Goal: Transaction & Acquisition: Download file/media

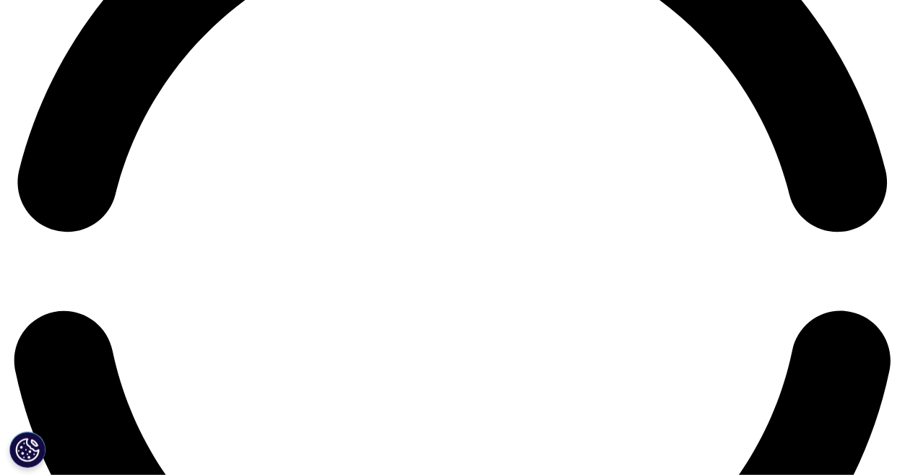
scroll to position [2095, 0]
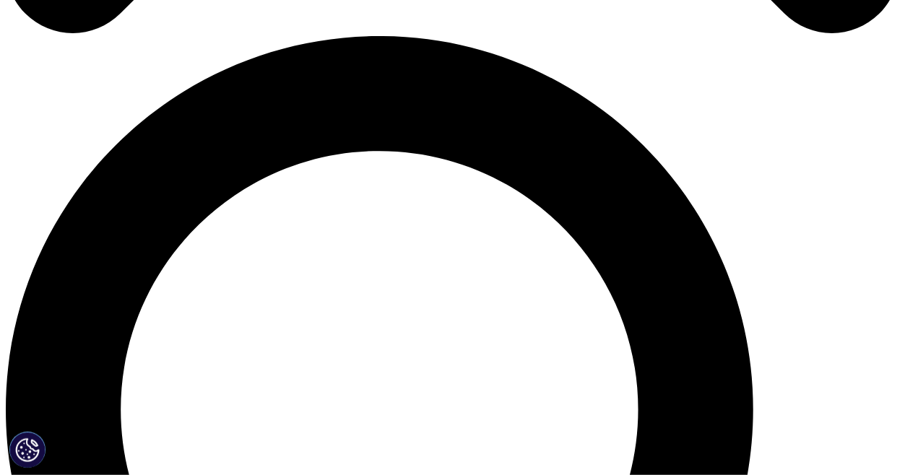
scroll to position [794, 0]
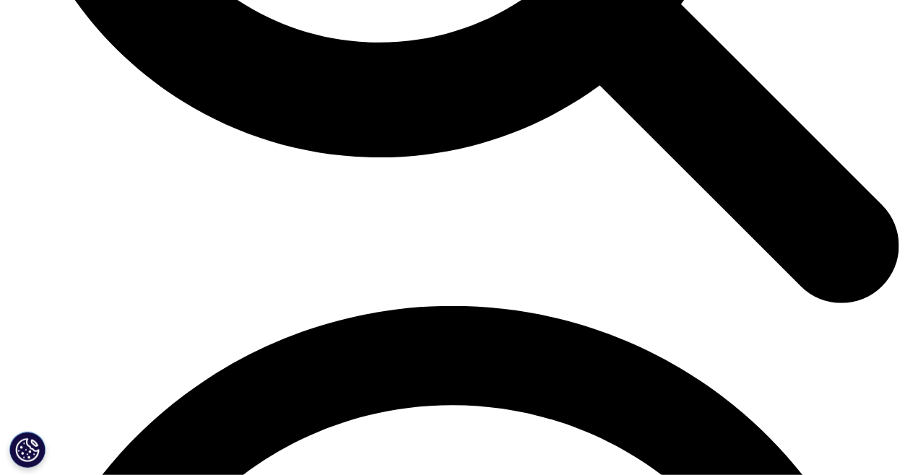
scroll to position [1517, 0]
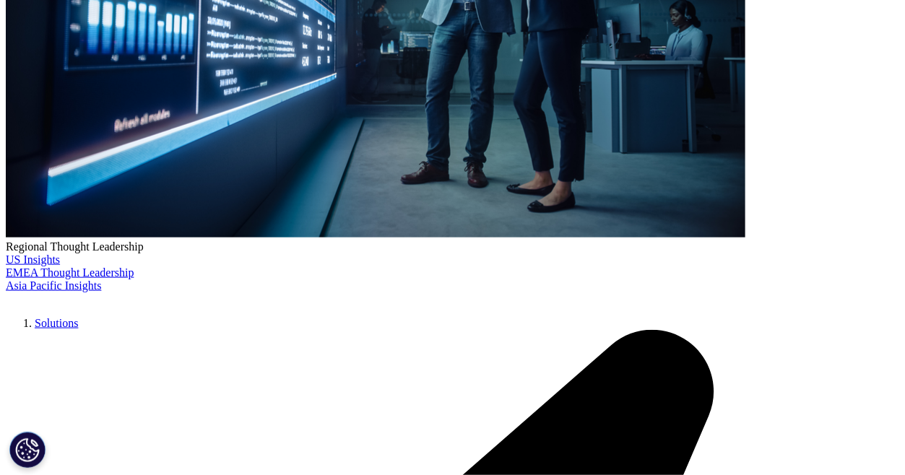
scroll to position [506, 0]
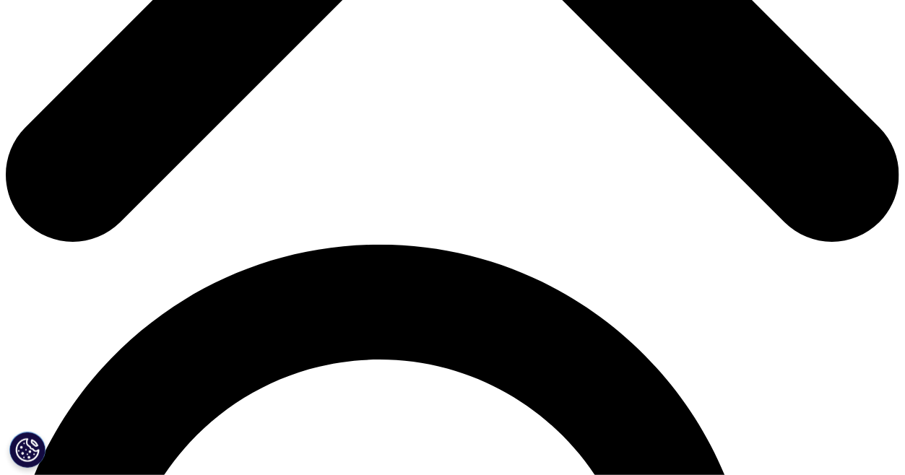
scroll to position [650, 0]
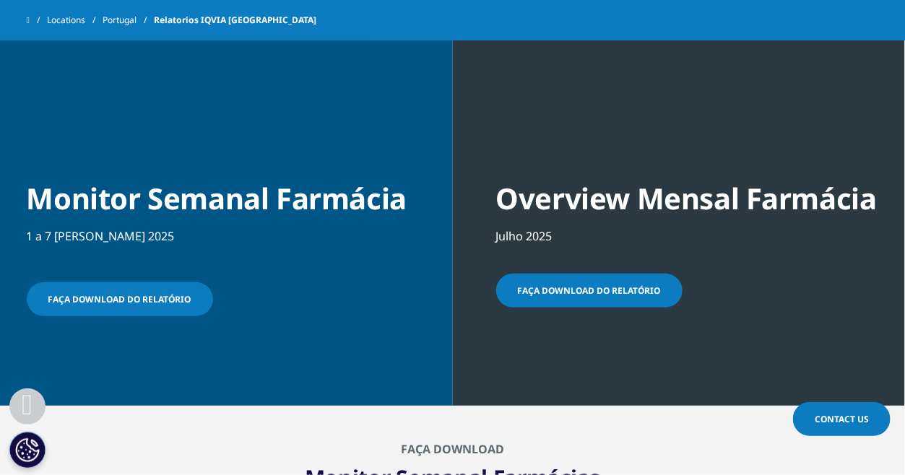
click at [138, 300] on span "Faça download do relatório" at bounding box center [119, 299] width 143 height 12
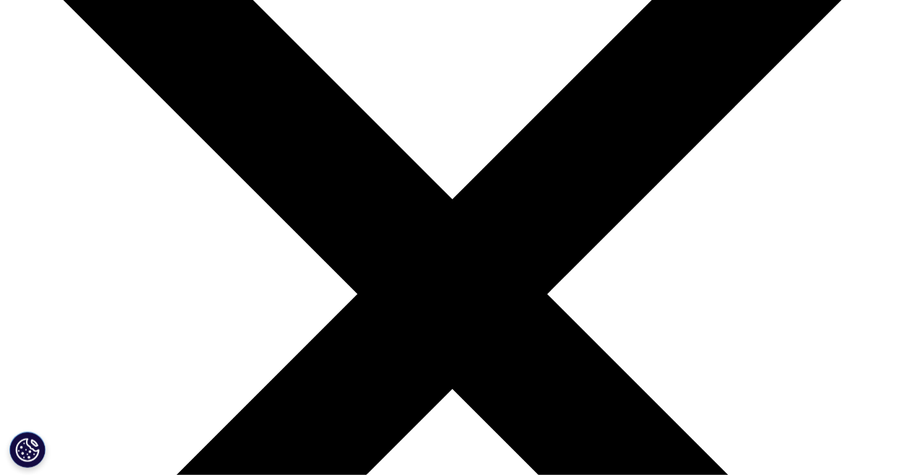
scroll to position [217, 0]
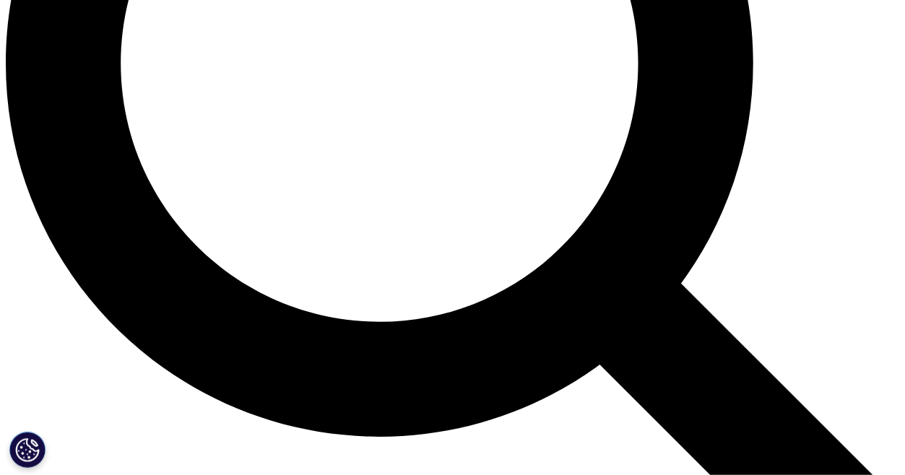
scroll to position [1445, 0]
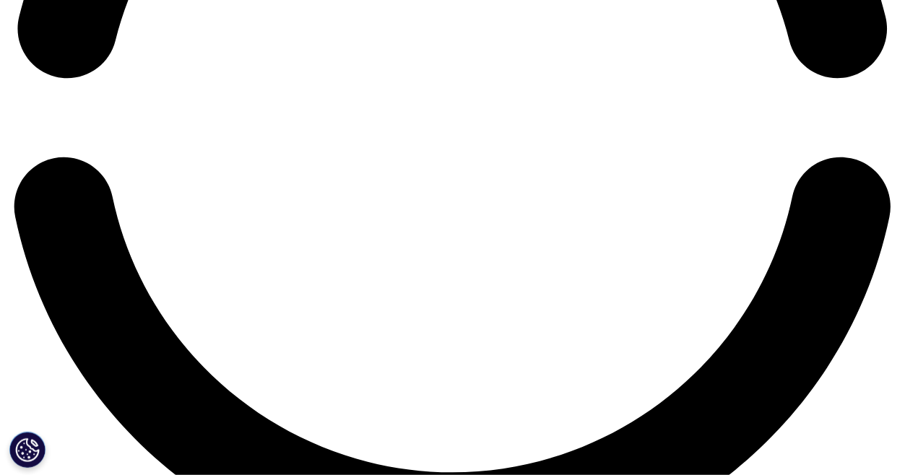
scroll to position [2239, 0]
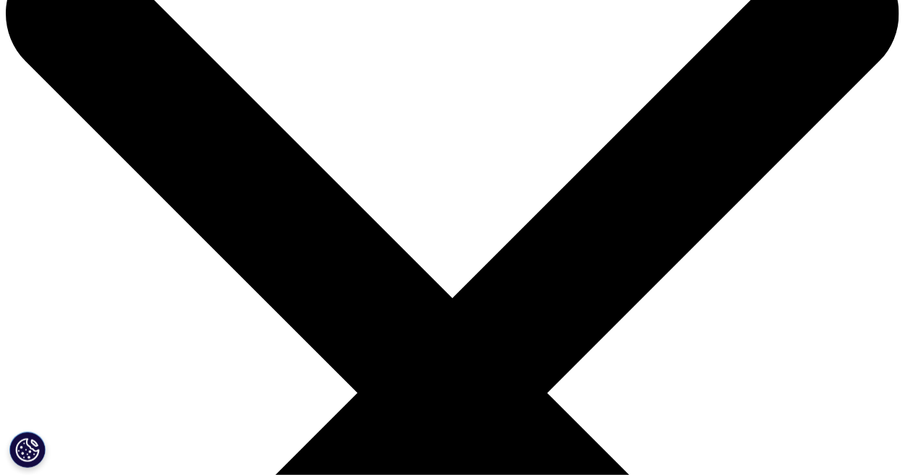
scroll to position [72, 0]
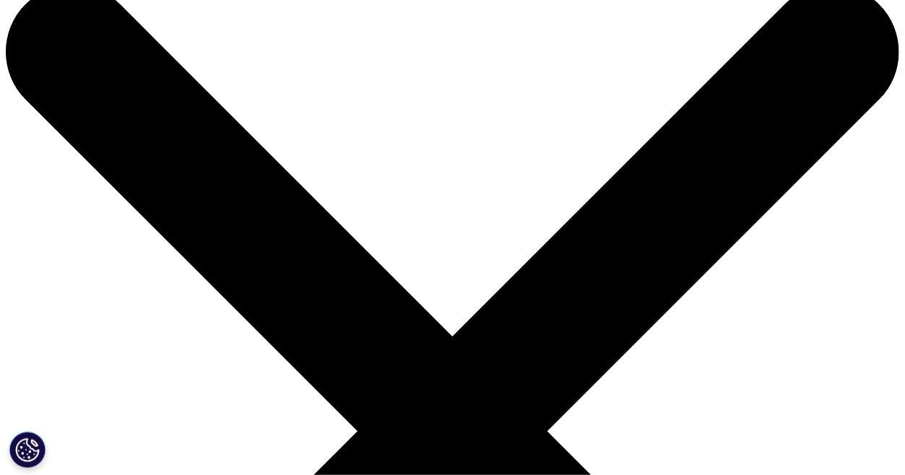
scroll to position [0, 0]
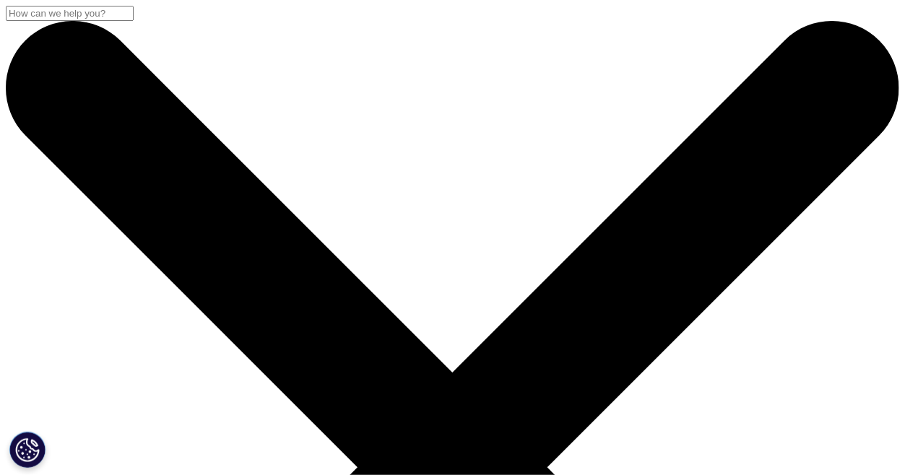
drag, startPoint x: 27, startPoint y: 181, endPoint x: 215, endPoint y: 246, distance: 198.7
copy div "Overview Mensal Farmácia"
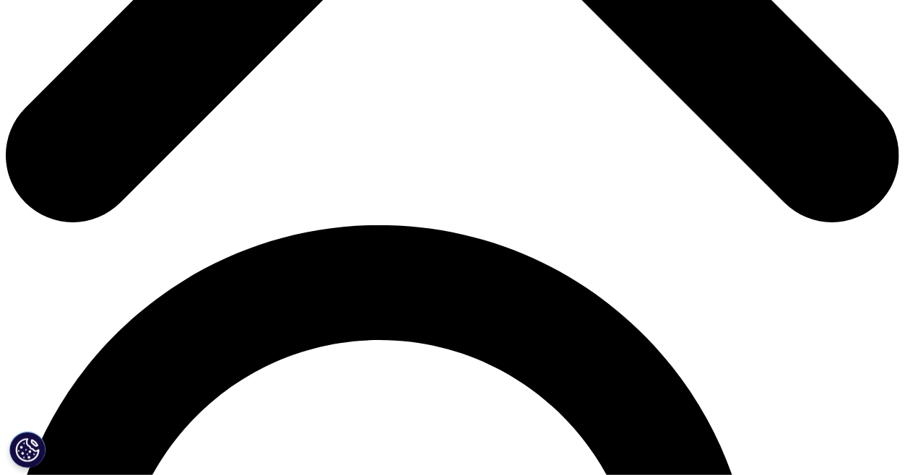
scroll to position [867, 0]
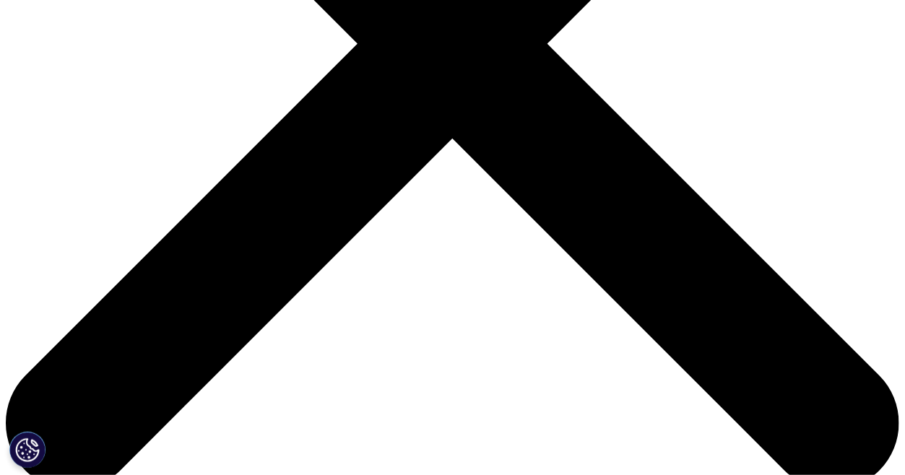
scroll to position [433, 0]
